Goal: Transaction & Acquisition: Purchase product/service

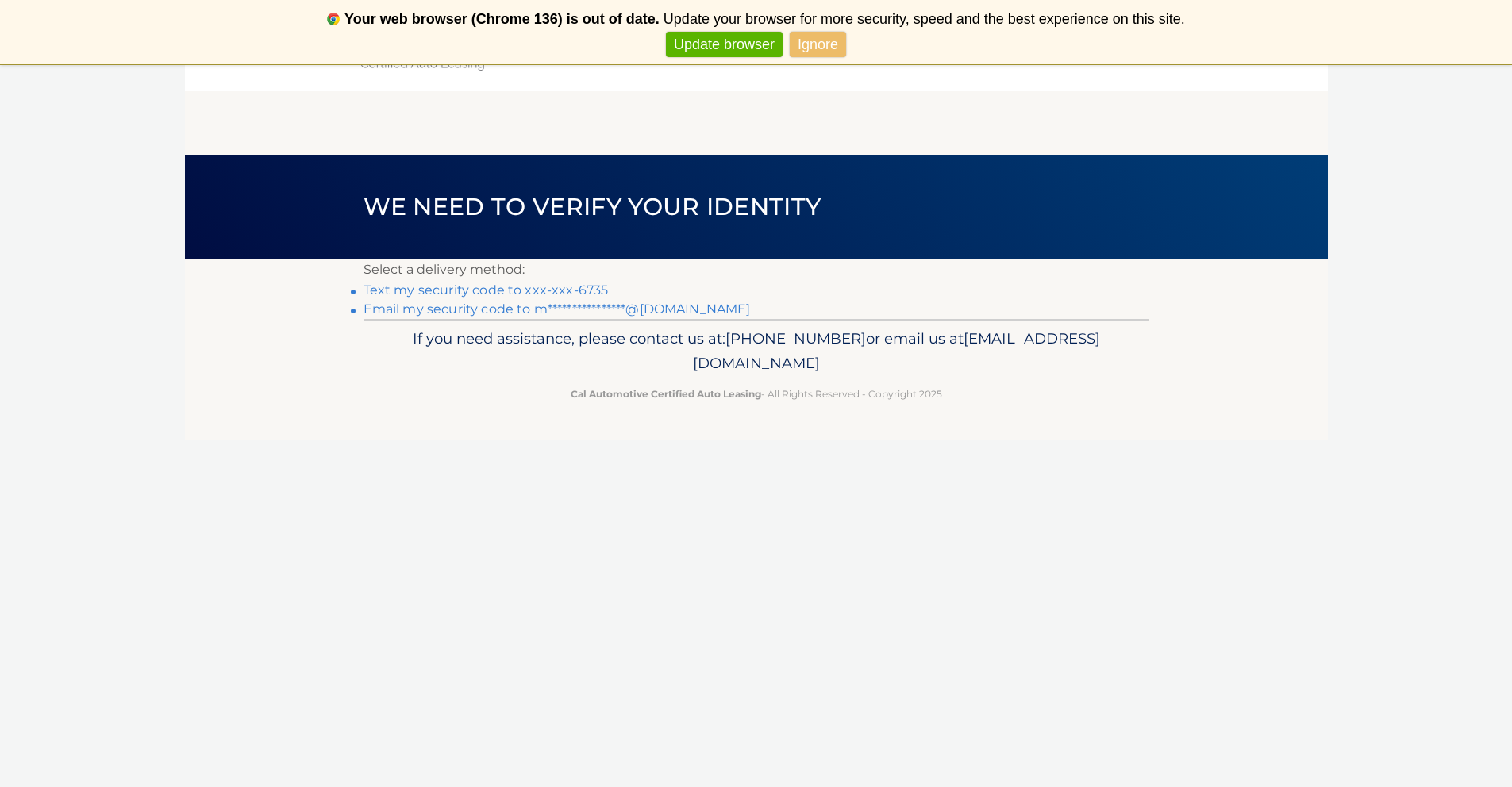
click at [555, 287] on link "Text my security code to xxx-xxx-6735" at bounding box center [486, 290] width 246 height 15
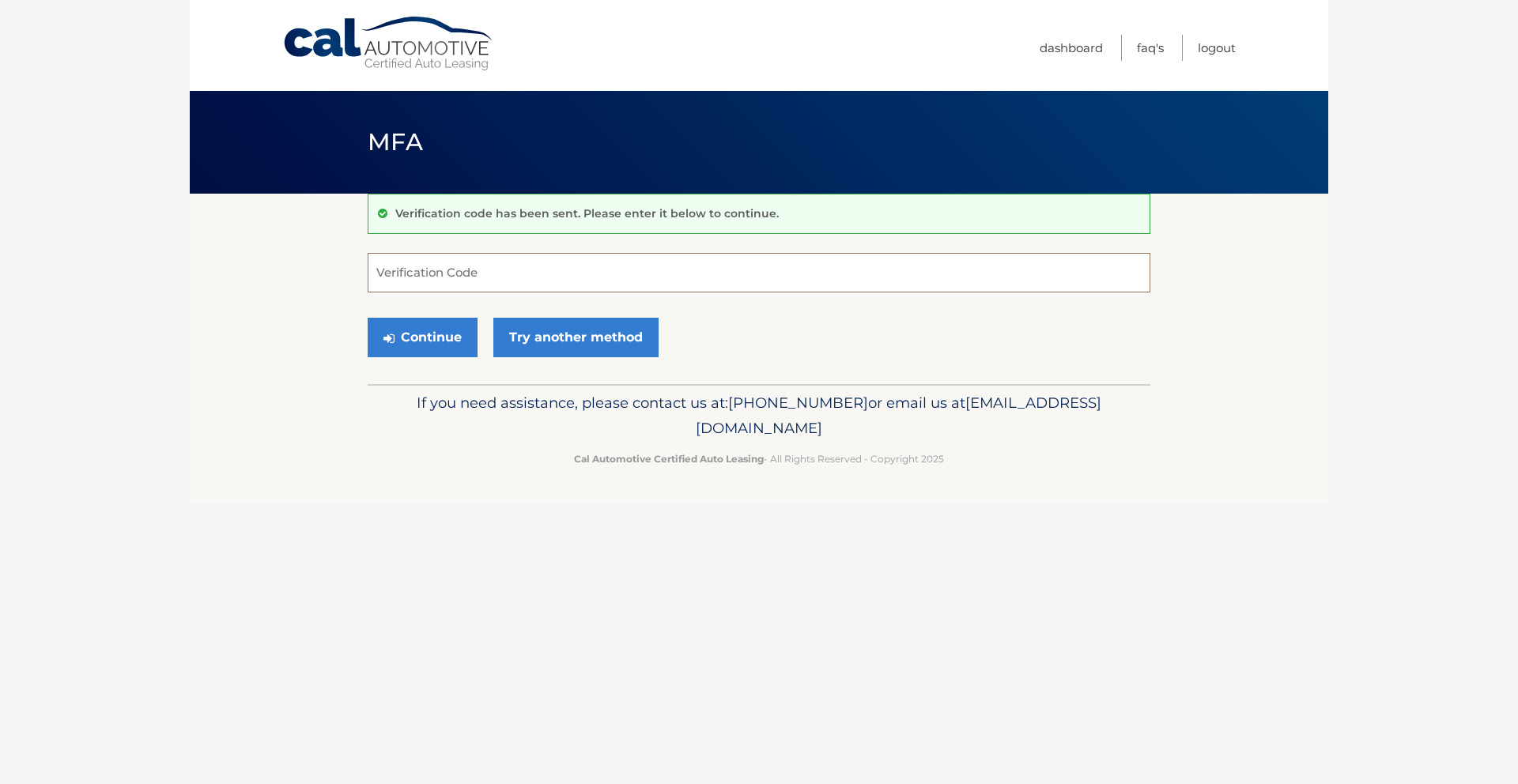
click at [600, 283] on input "Verification Code" at bounding box center [759, 273] width 783 height 39
click at [600, 286] on input "Verification Code" at bounding box center [759, 273] width 783 height 39
type input "605950"
click at [435, 339] on button "Continue" at bounding box center [422, 337] width 110 height 39
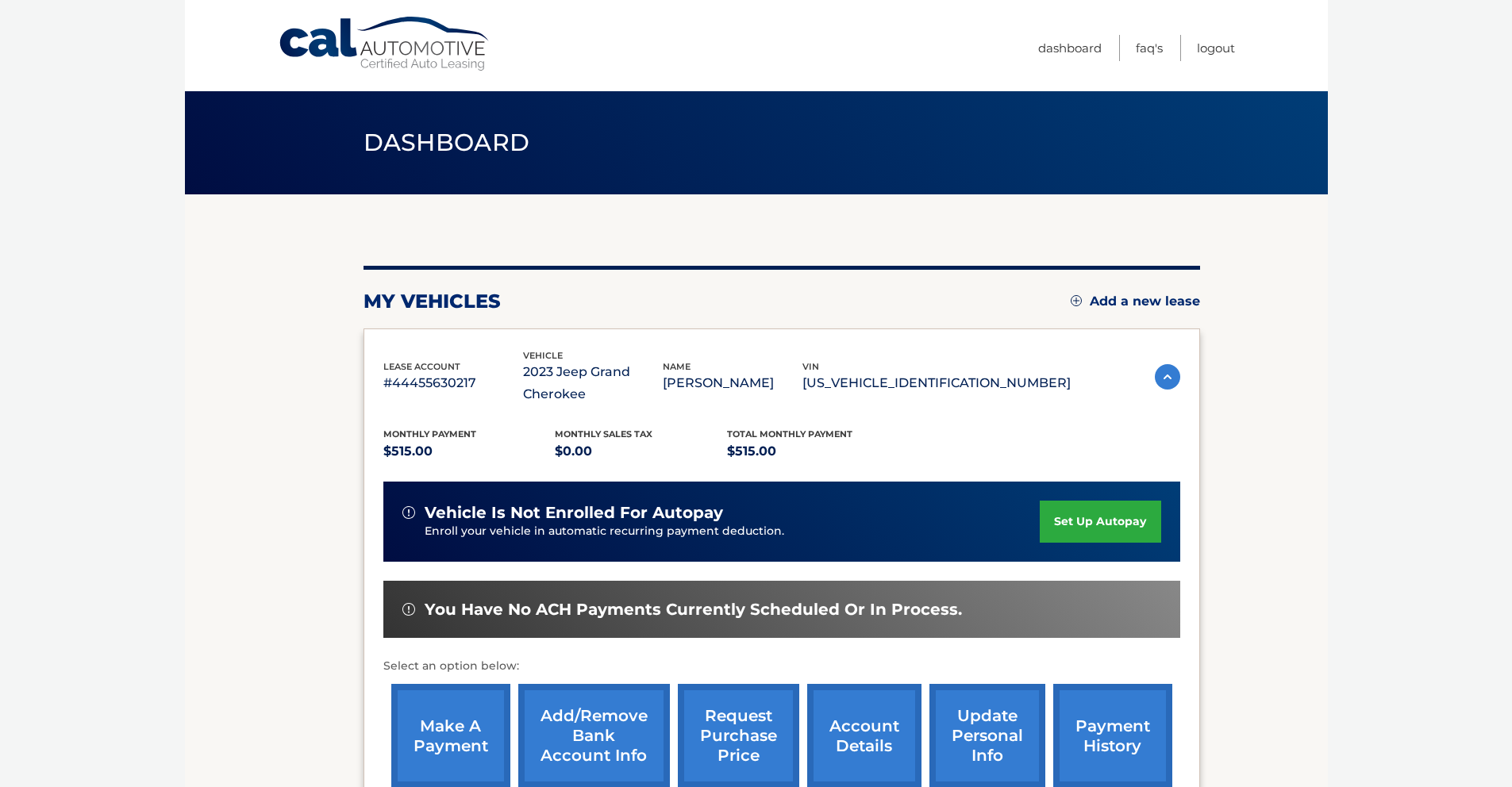
click at [1327, 307] on section "my vehicles Add a new lease lease account #44455630217 vehicle 2023 Jeep Grand …" at bounding box center [756, 529] width 1143 height 669
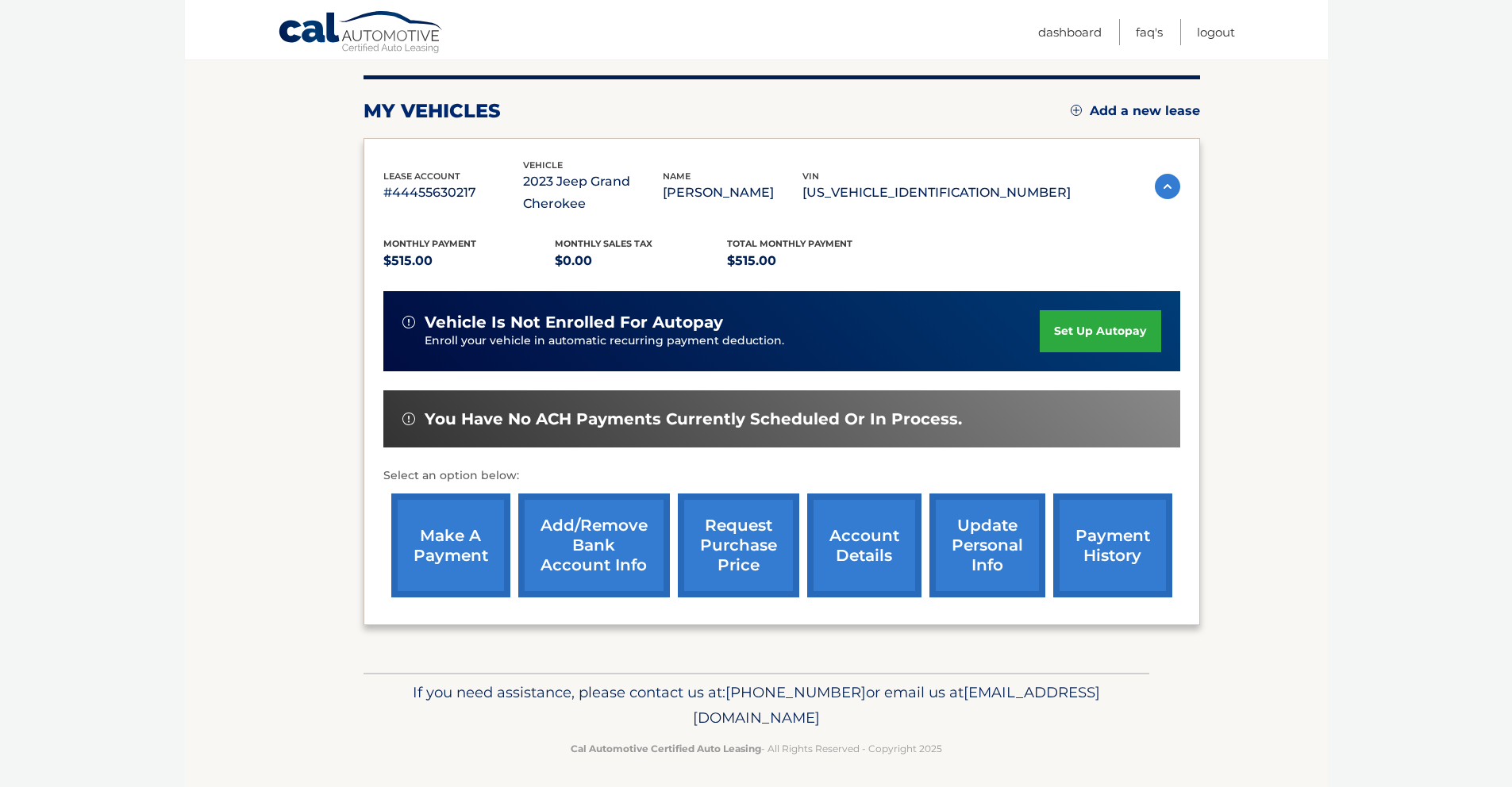
scroll to position [197, 0]
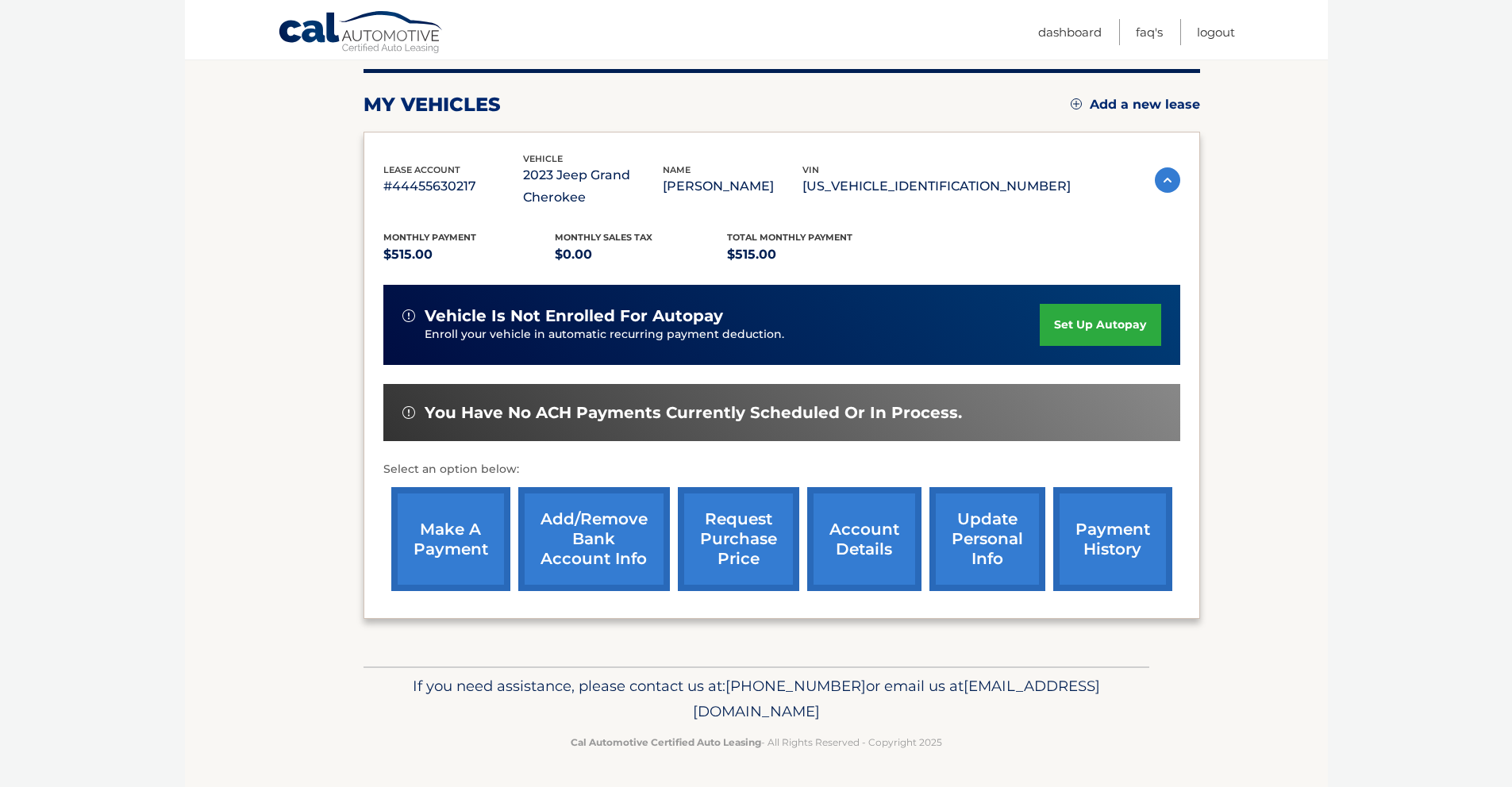
click at [449, 551] on link "make a payment" at bounding box center [451, 539] width 119 height 104
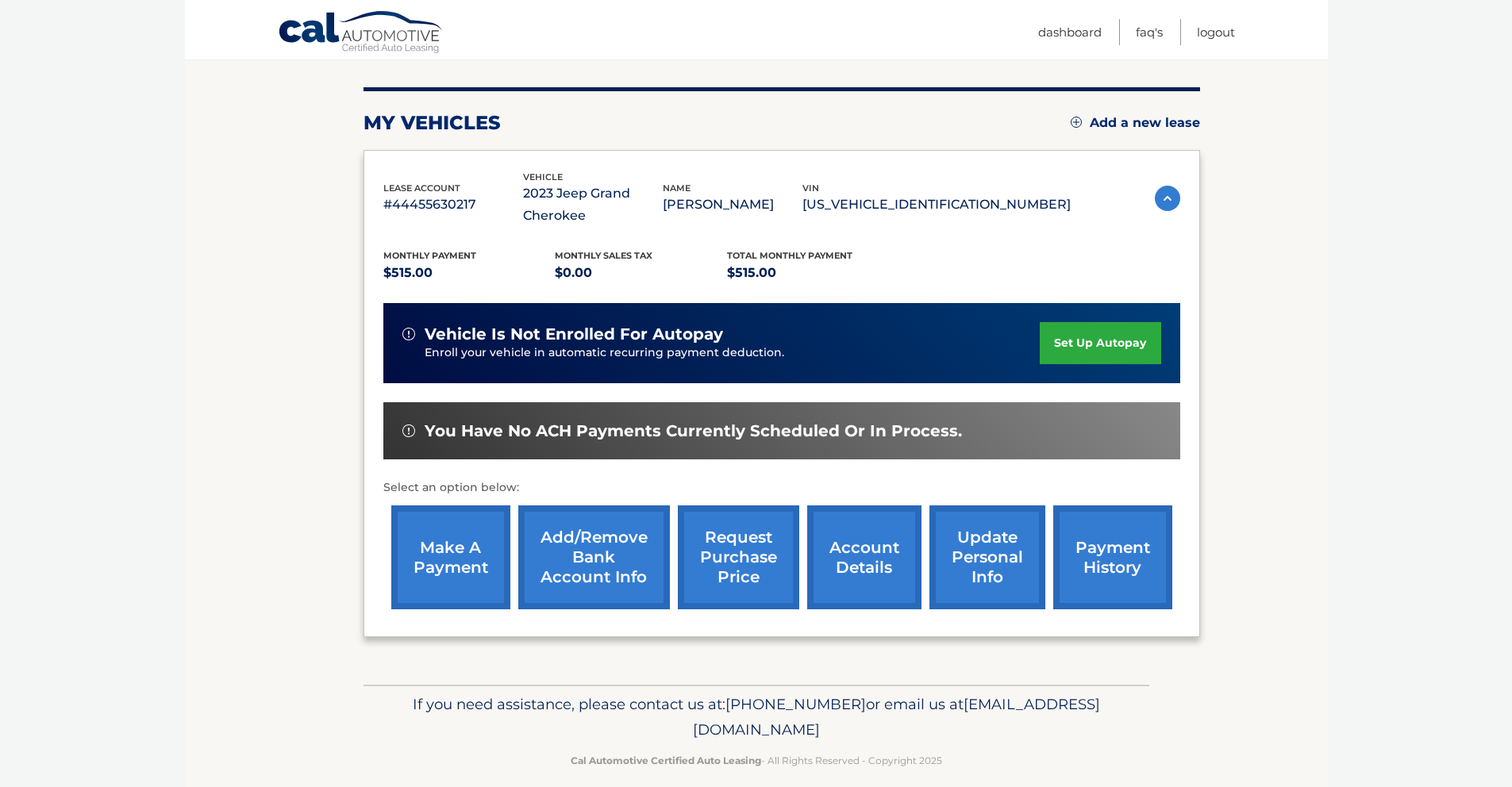
scroll to position [0, 0]
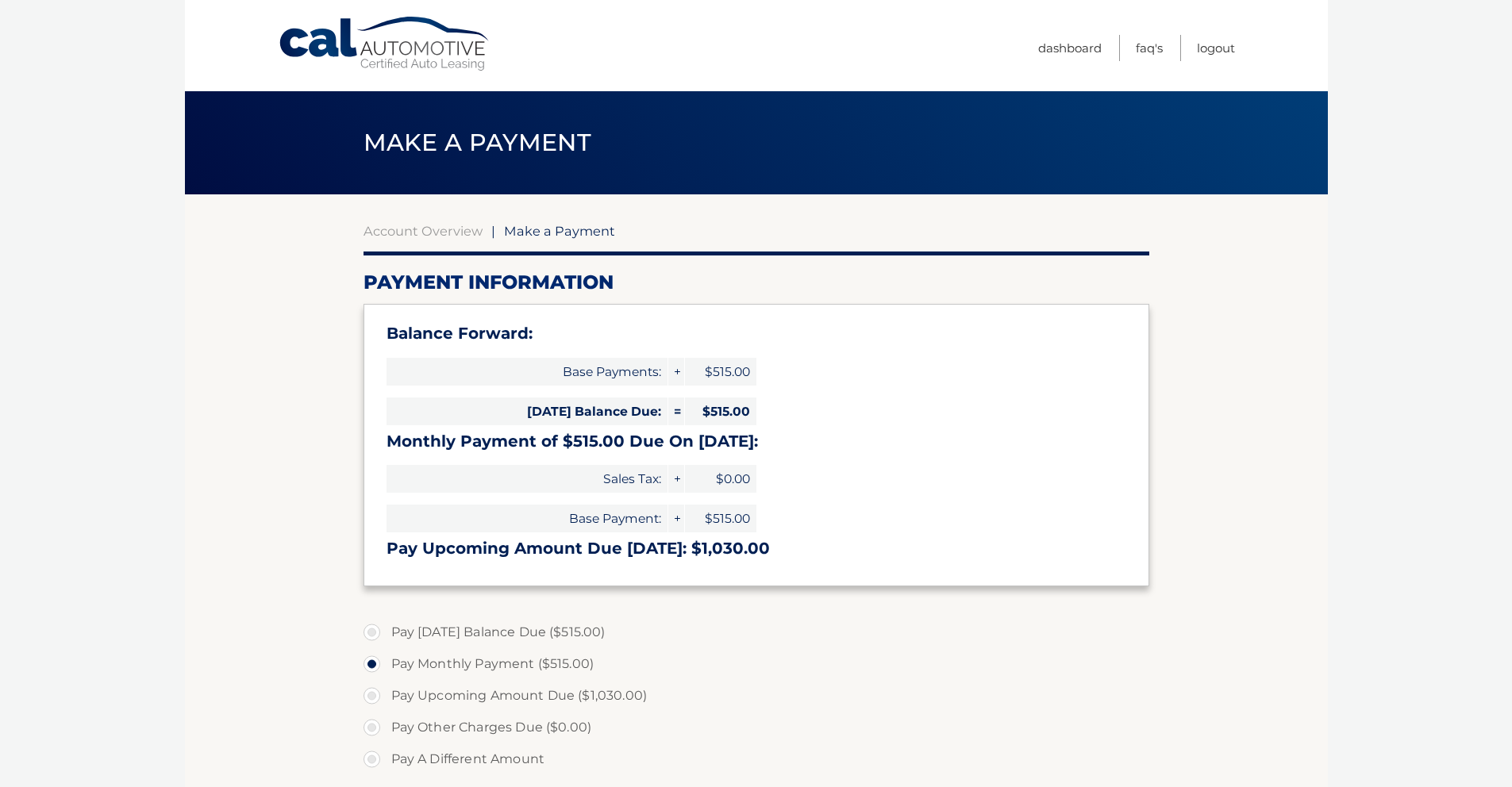
select select "NDA5ZGQ2YmYtMDJiMC00YjM4LWE5YjgtODVjODc1ODQwNWQ2"
click at [369, 633] on label "Pay [DATE] Balance Due ($515.00)" at bounding box center [756, 633] width 786 height 32
click at [370, 633] on input "Pay [DATE] Balance Due ($515.00)" at bounding box center [378, 630] width 16 height 26
radio input "true"
drag, startPoint x: 1250, startPoint y: 368, endPoint x: 1237, endPoint y: 369, distance: 13.0
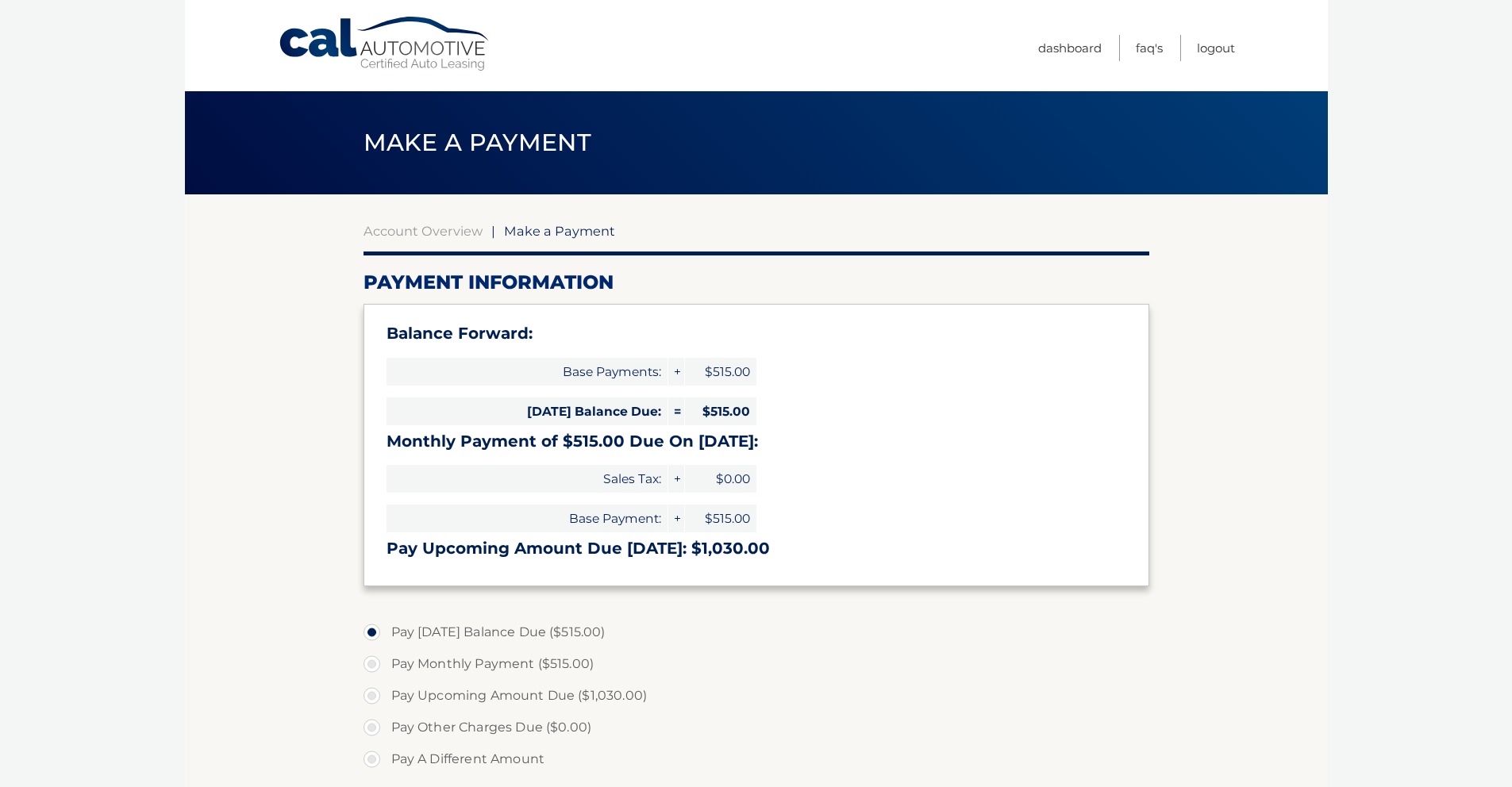
click at [1249, 371] on section "Account Overview | Make a Payment Payment Information Balance Forward: Base Pay…" at bounding box center [756, 637] width 1143 height 886
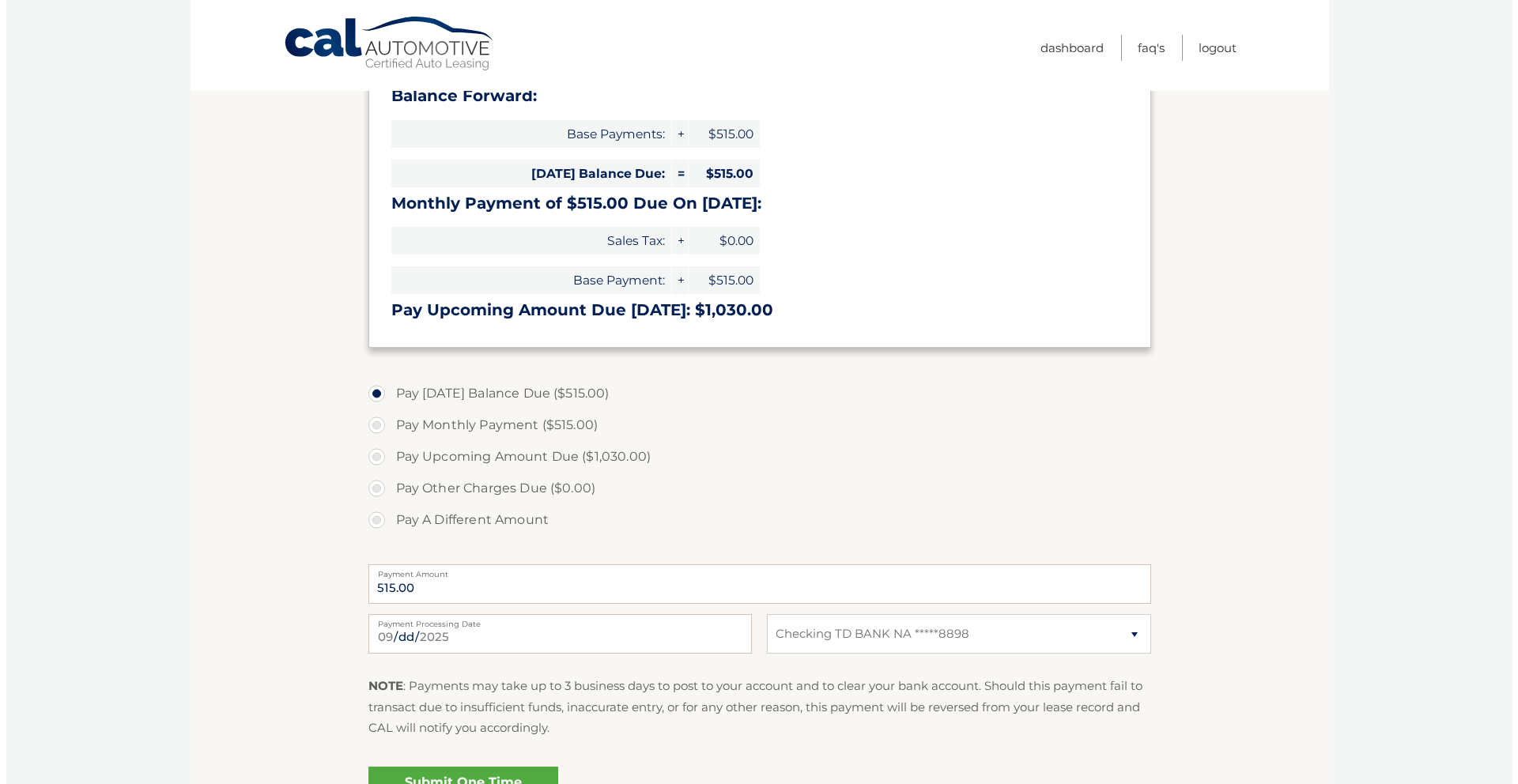
scroll to position [412, 0]
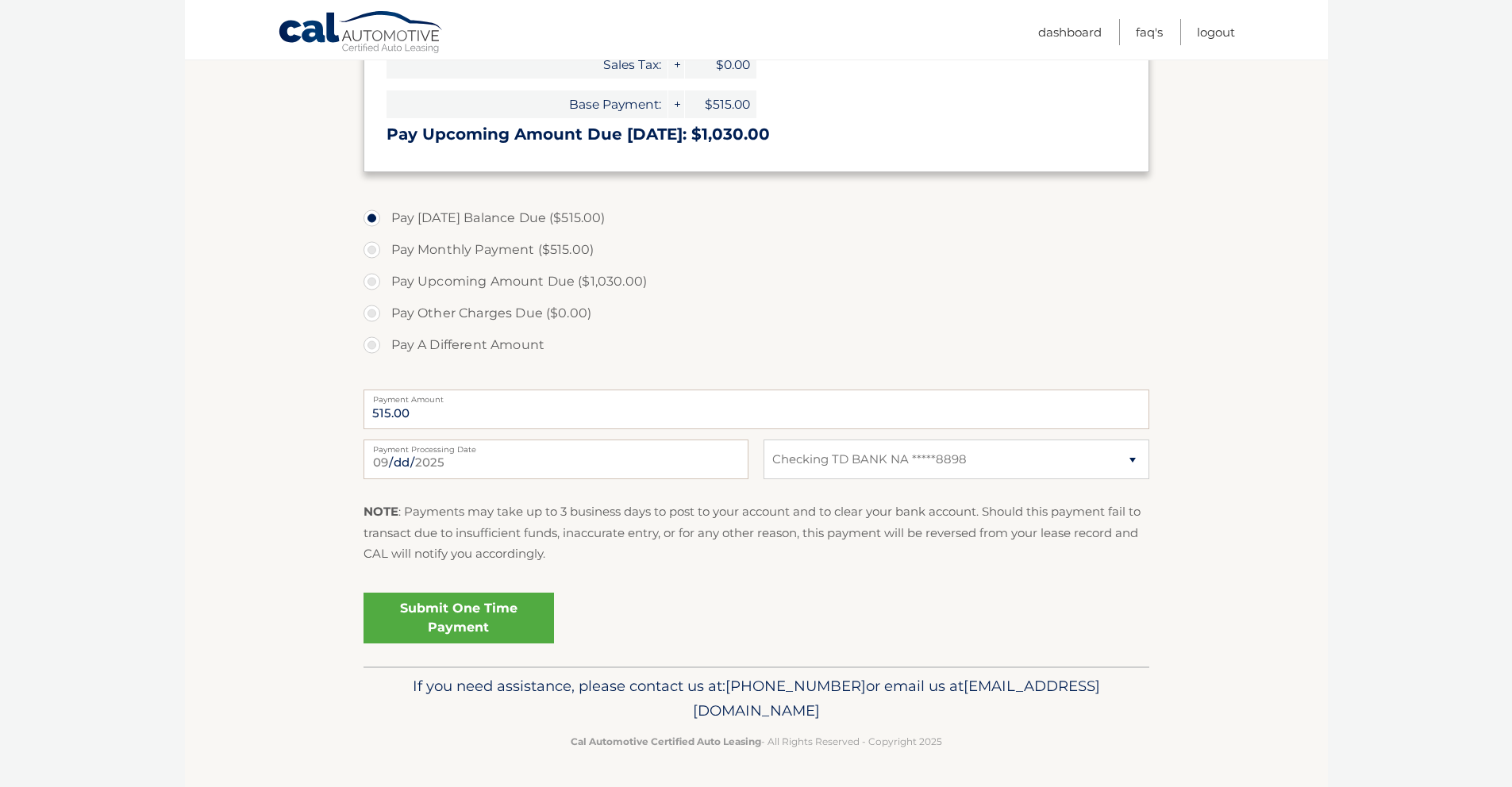
click at [444, 619] on link "Submit One Time Payment" at bounding box center [458, 618] width 190 height 51
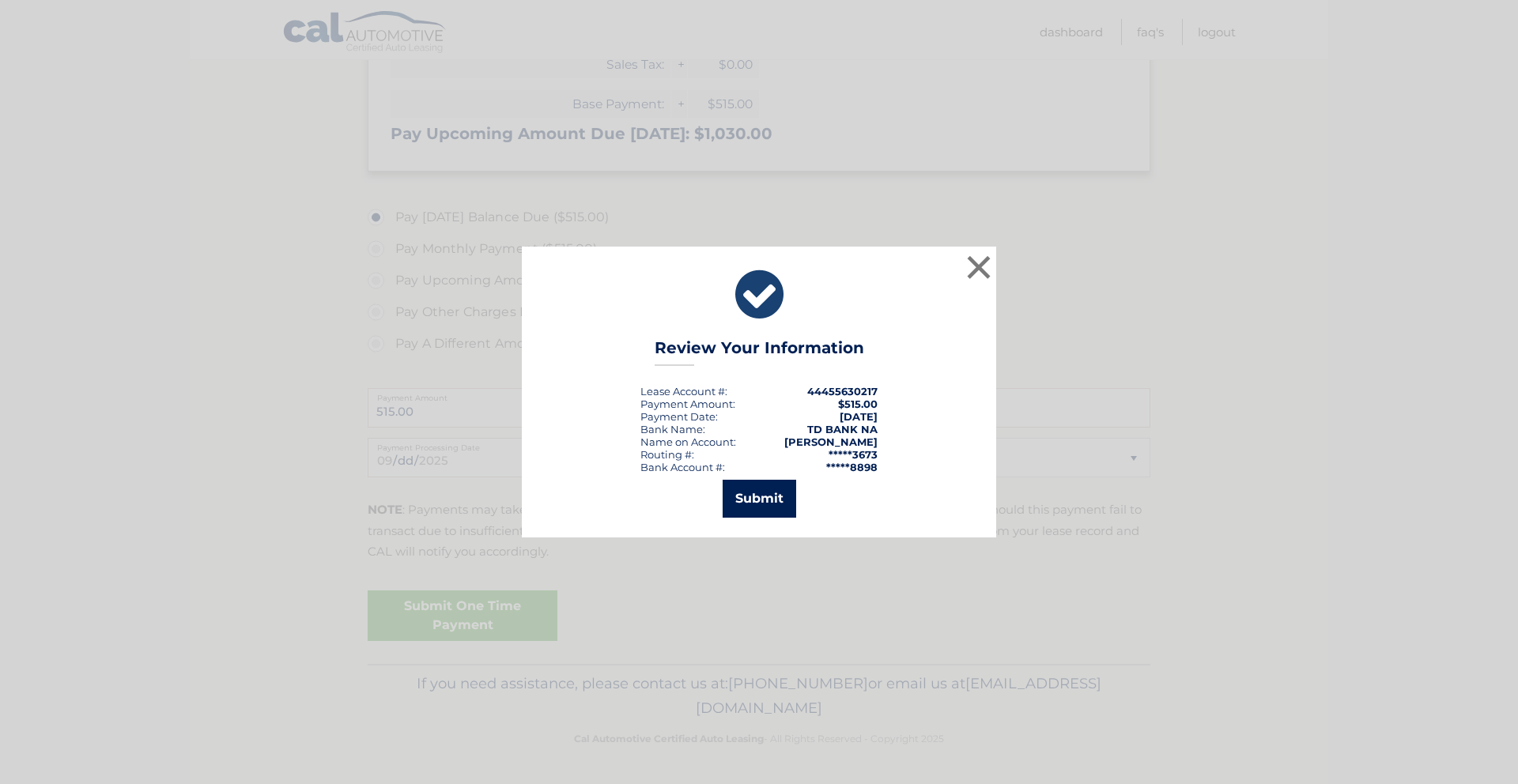
click at [757, 490] on button "Submit" at bounding box center [759, 498] width 74 height 38
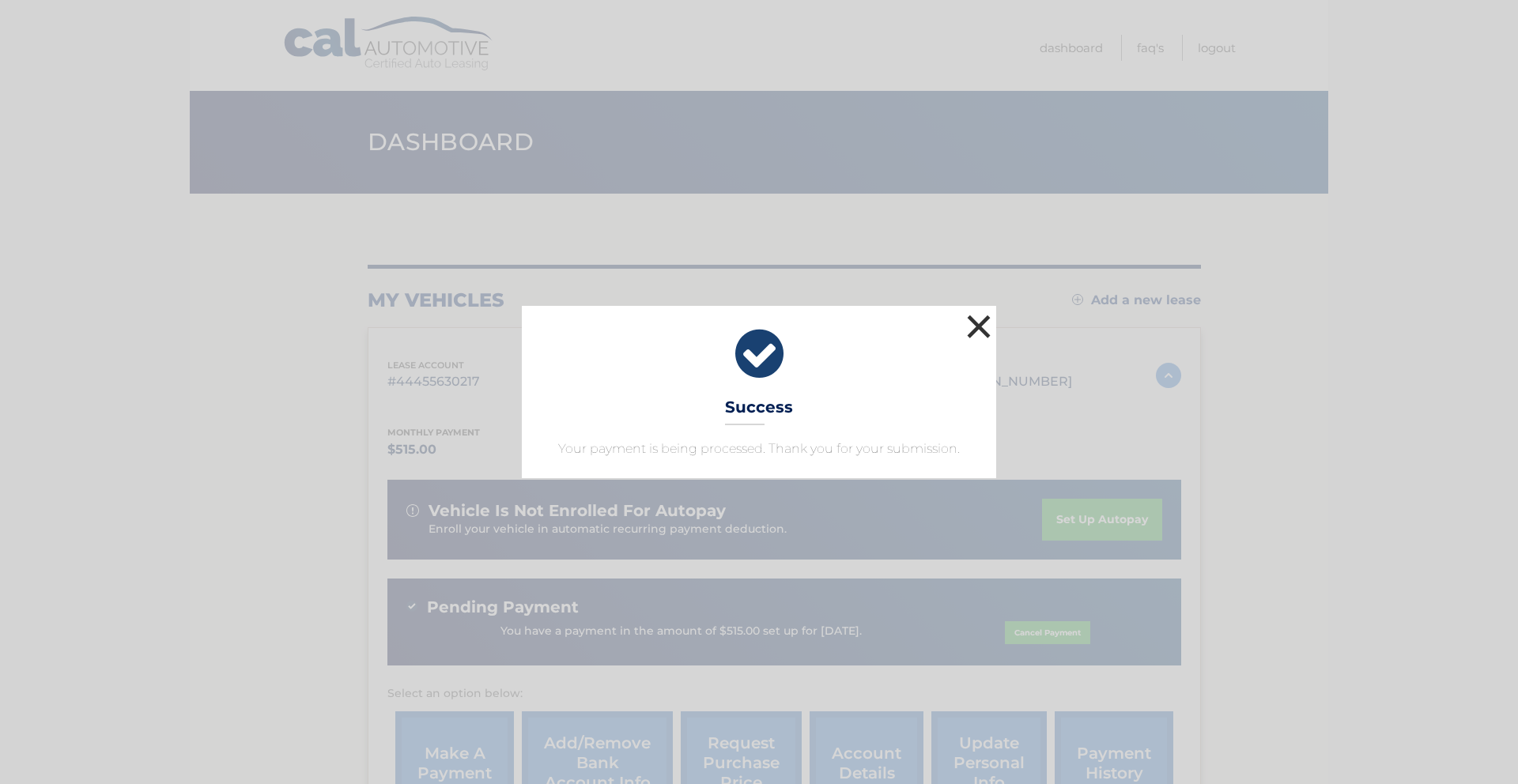
click at [980, 329] on button "×" at bounding box center [979, 327] width 32 height 32
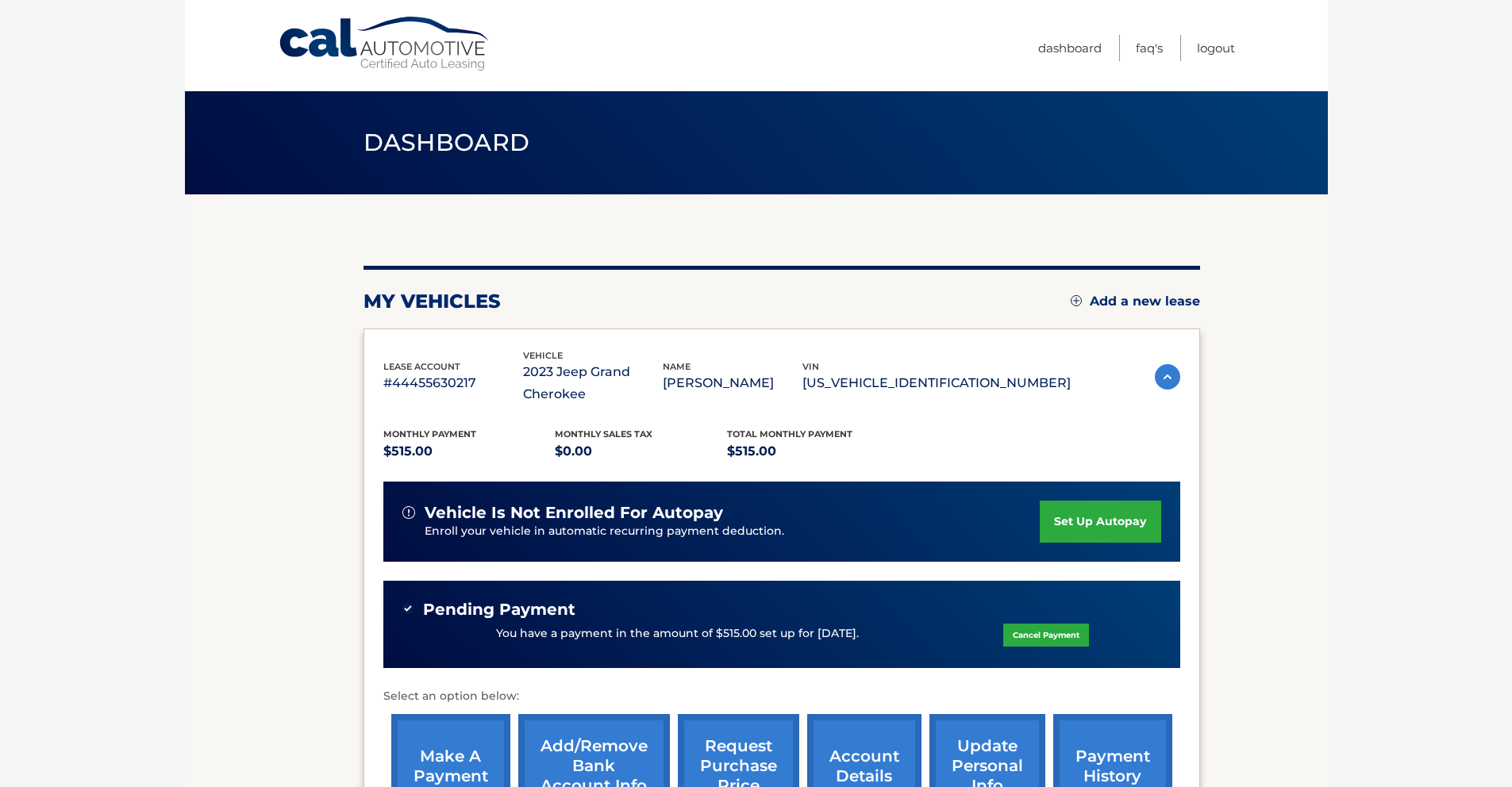
click at [1353, 374] on body "Cal Automotive Menu Dashboard FAQ's Logout" at bounding box center [756, 393] width 1512 height 787
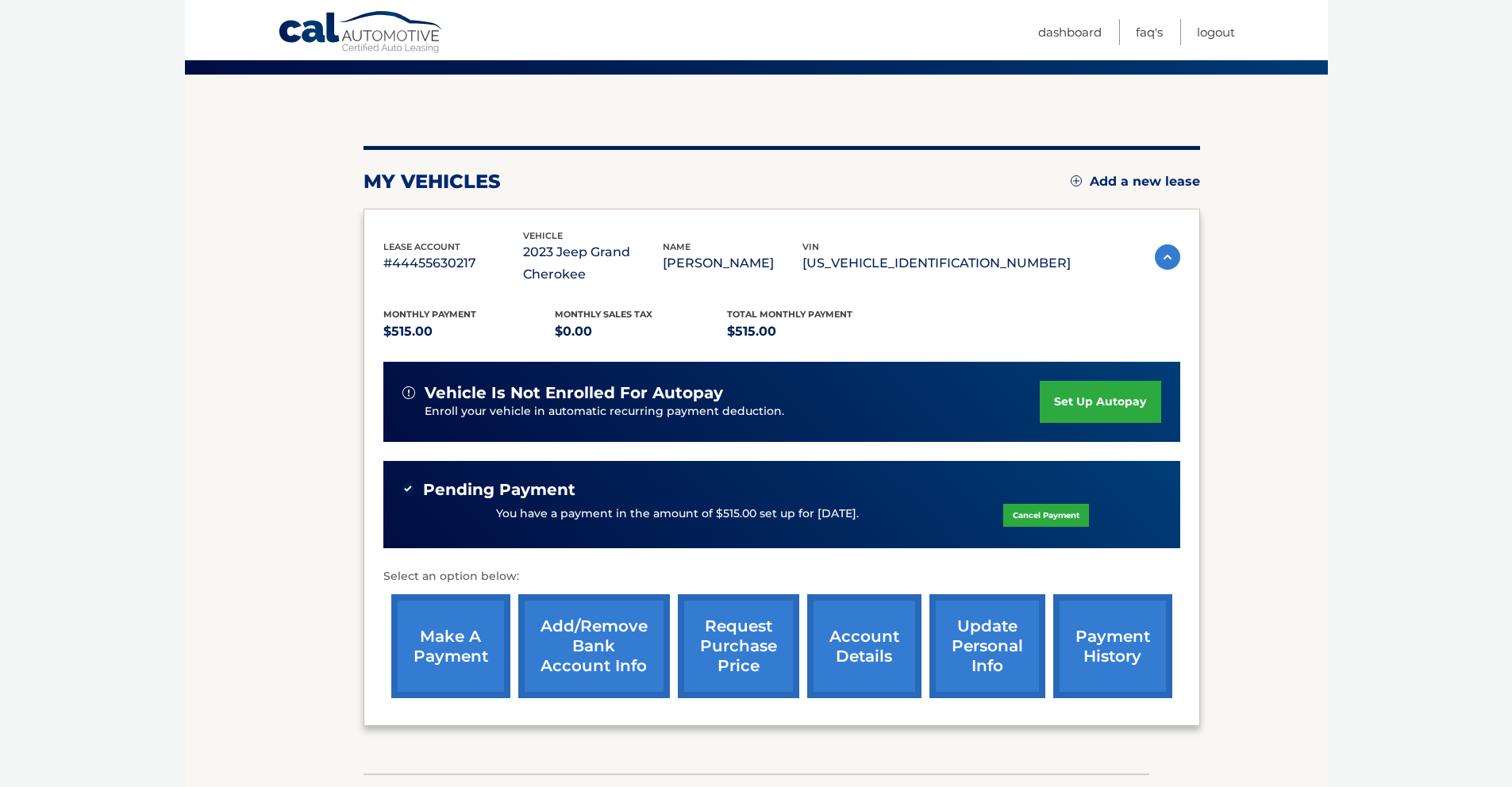
scroll to position [120, 0]
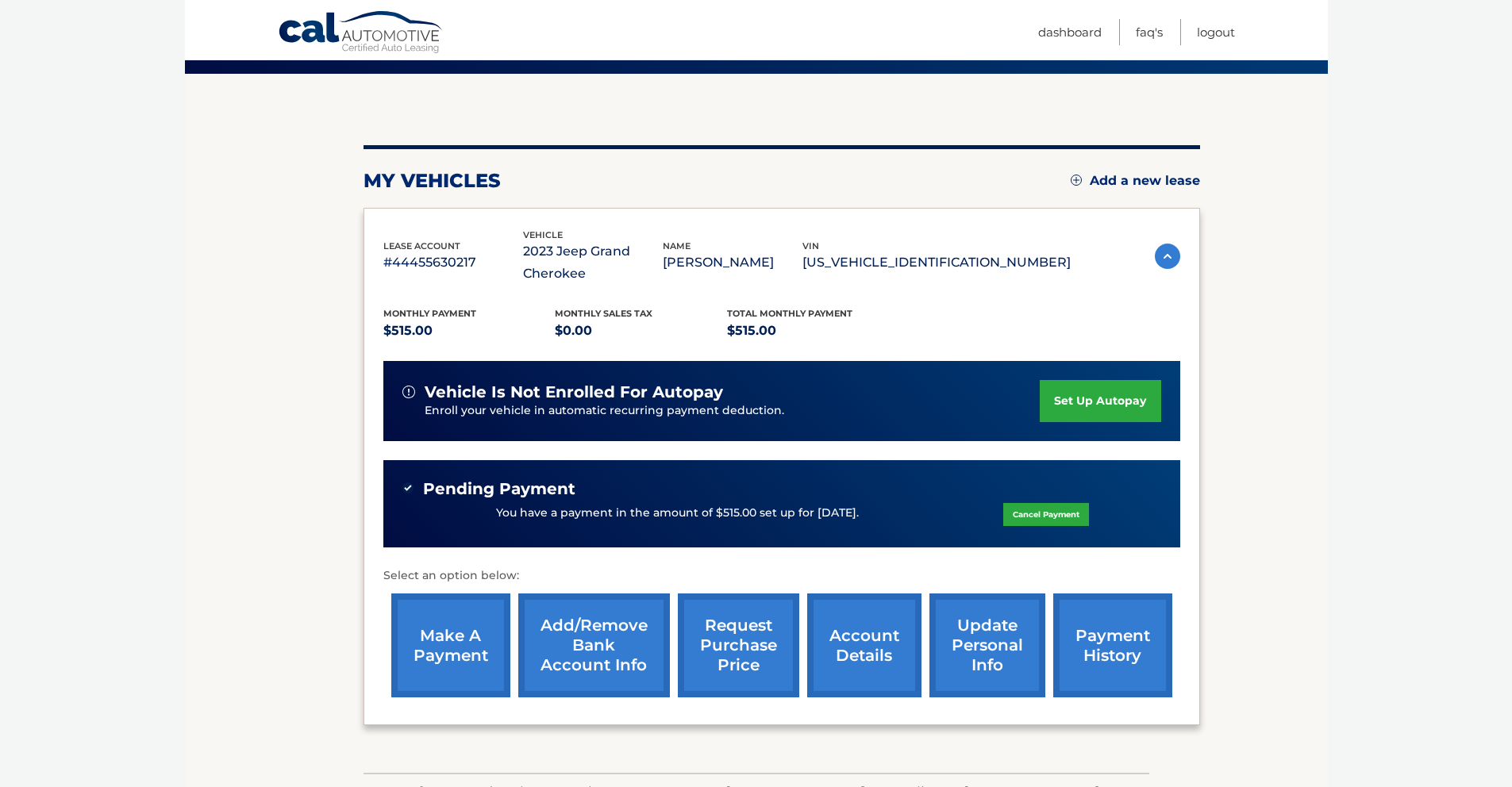
click at [868, 657] on link "account details" at bounding box center [864, 646] width 114 height 104
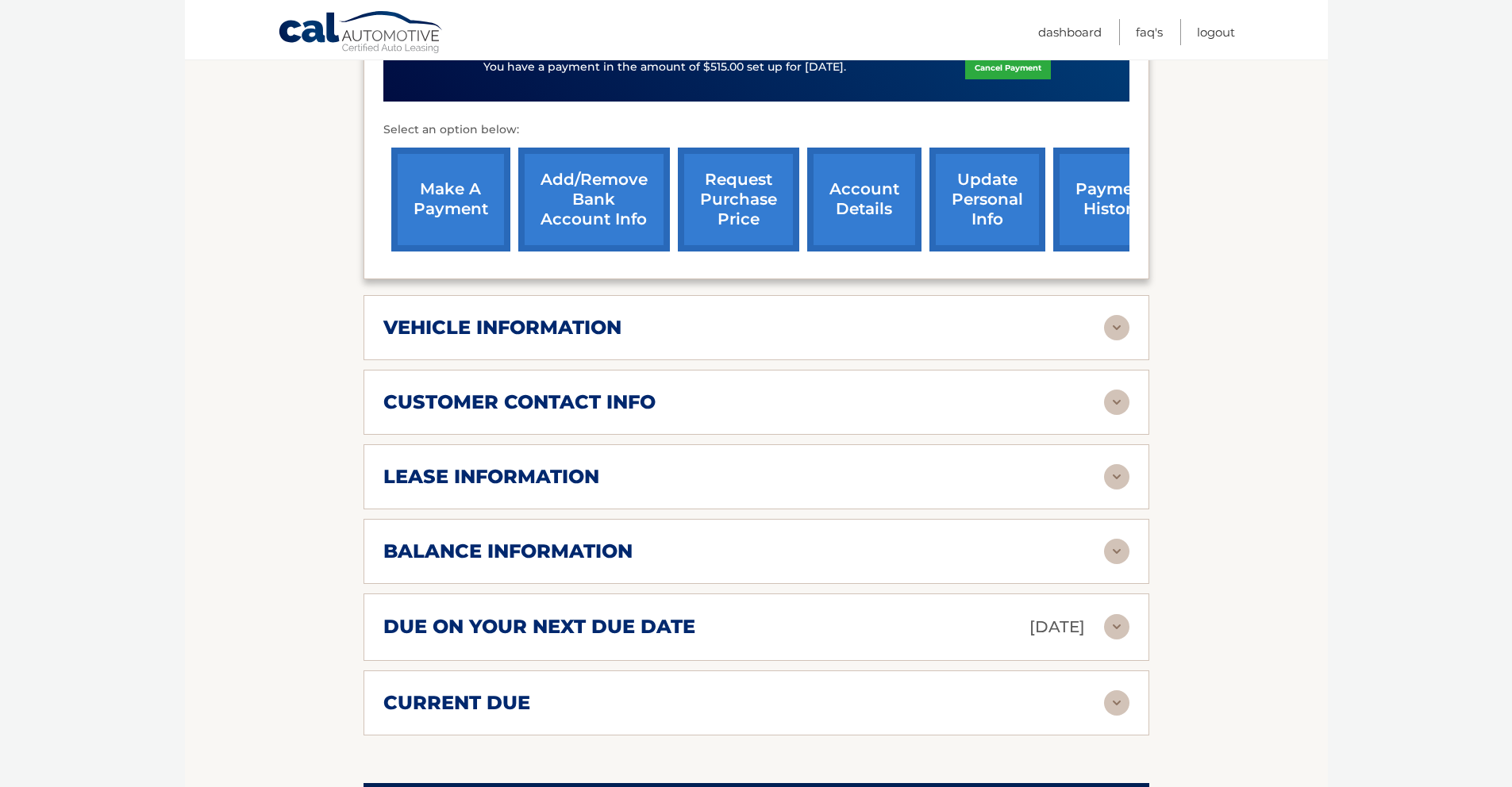
scroll to position [590, 0]
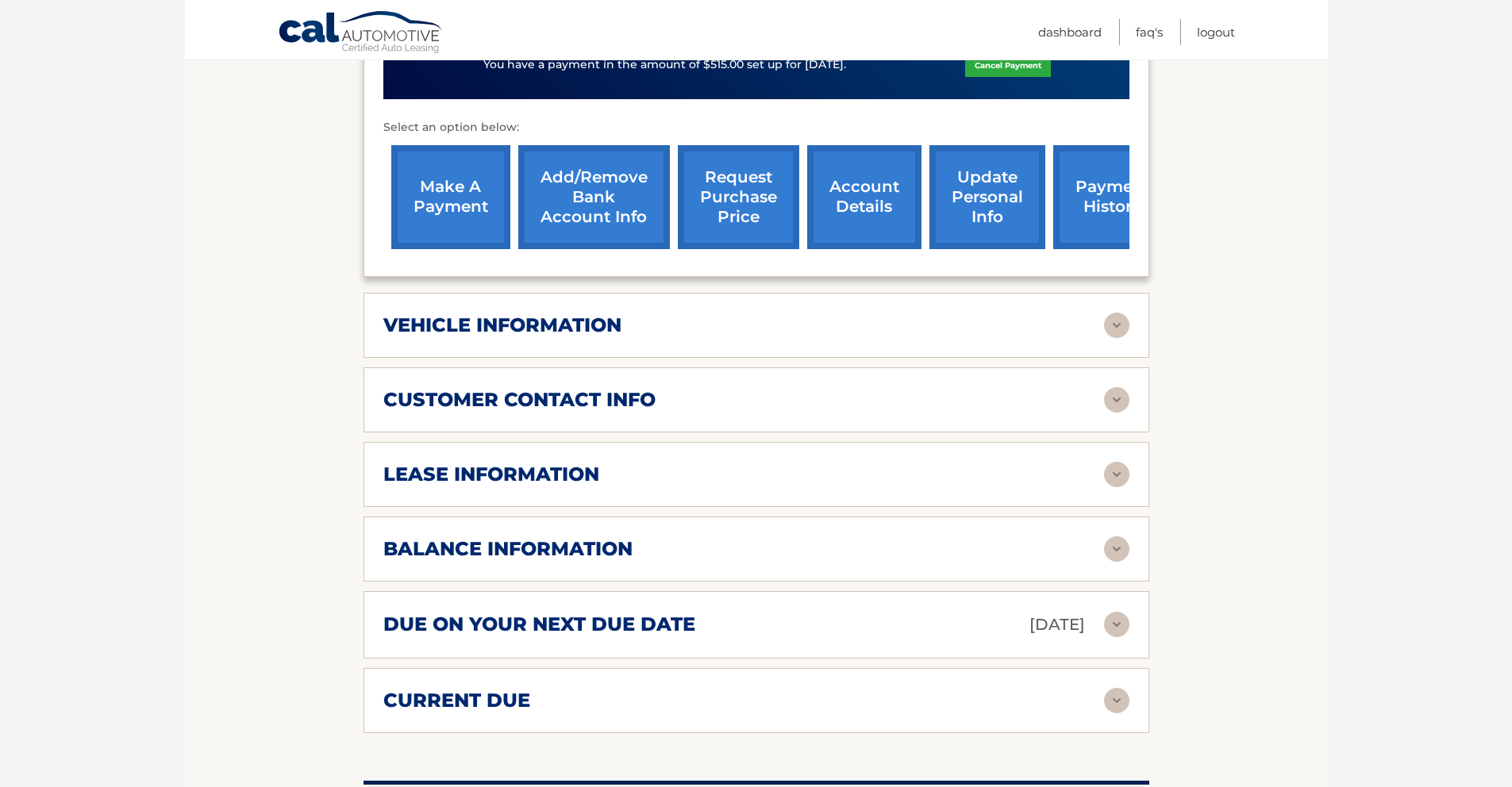
click at [1121, 474] on img at bounding box center [1117, 475] width 26 height 26
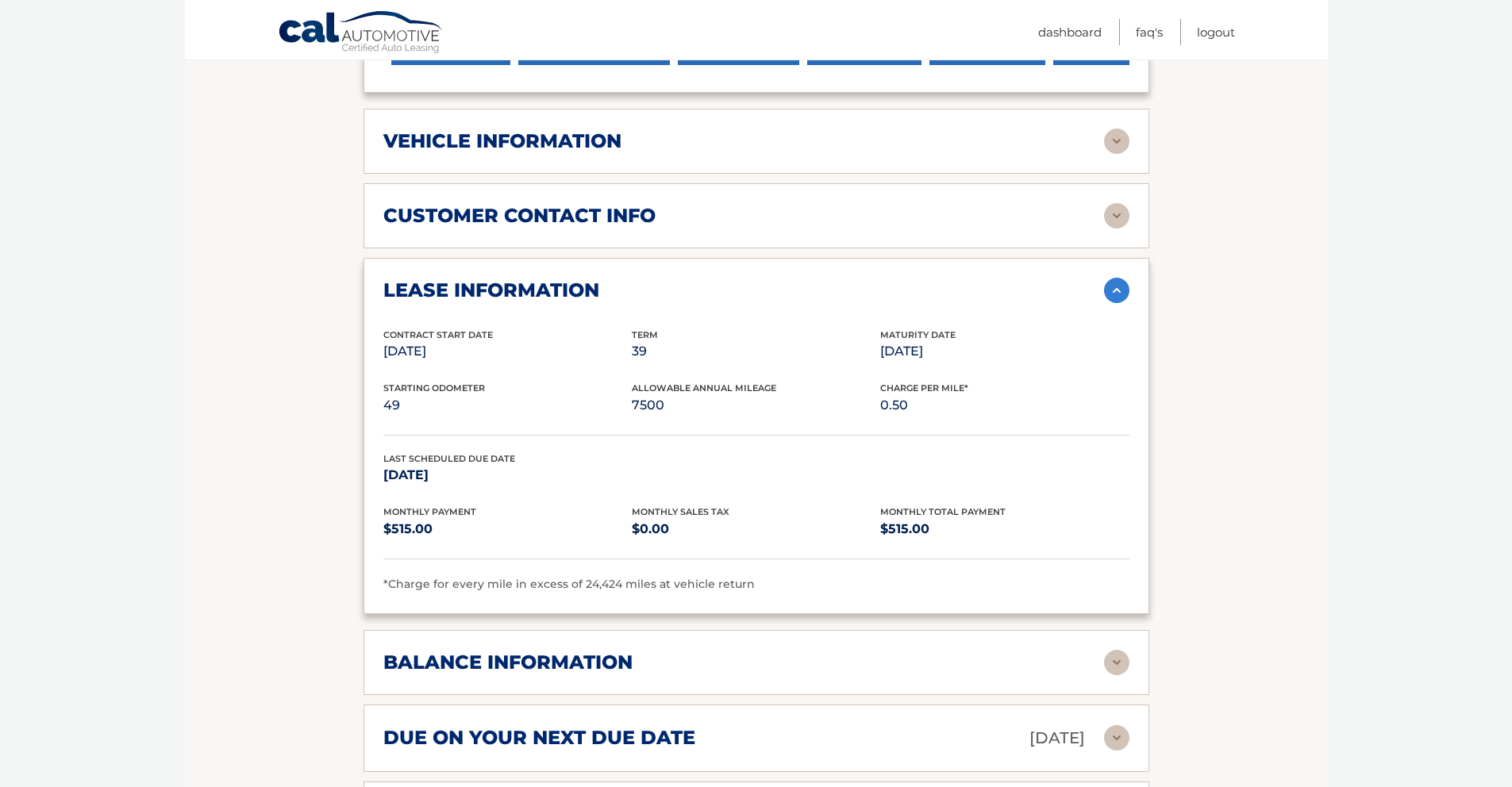
scroll to position [741, 0]
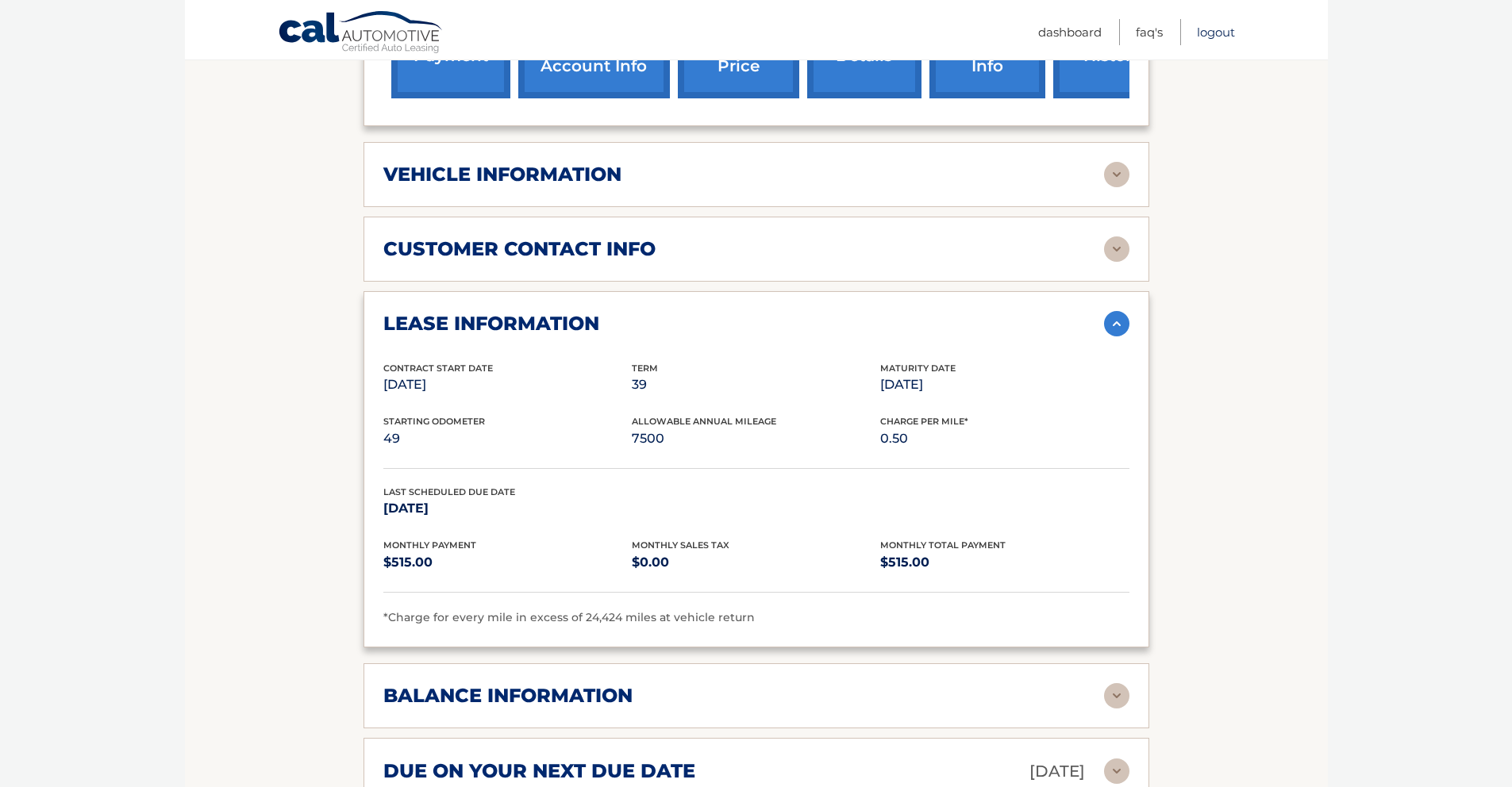
click at [1217, 31] on link "Logout" at bounding box center [1216, 32] width 38 height 26
